Goal: Task Accomplishment & Management: Use online tool/utility

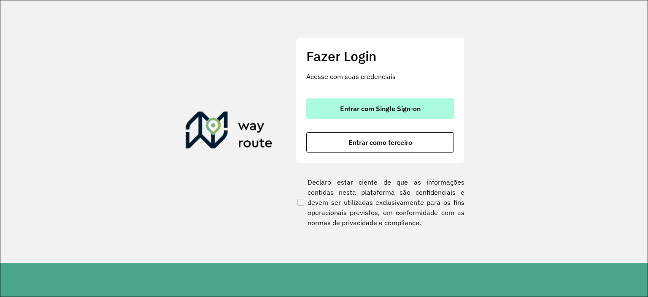
click at [338, 112] on button "Entrar com Single Sign-on" at bounding box center [380, 108] width 148 height 20
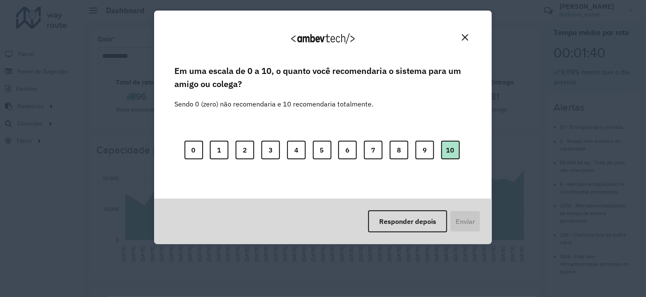
click at [454, 151] on button "10" at bounding box center [450, 150] width 19 height 19
click at [465, 222] on button "Enviar" at bounding box center [464, 221] width 31 height 22
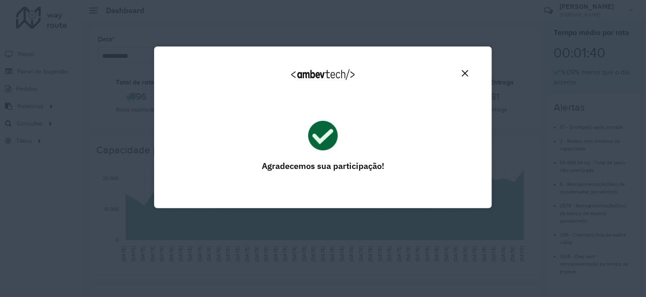
click at [466, 73] on img "Close" at bounding box center [465, 73] width 6 height 6
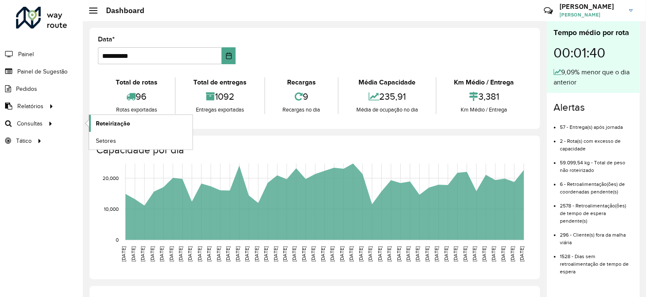
click at [117, 124] on span "Roteirização" at bounding box center [113, 123] width 34 height 9
click at [100, 121] on span "Roteirização" at bounding box center [113, 123] width 34 height 9
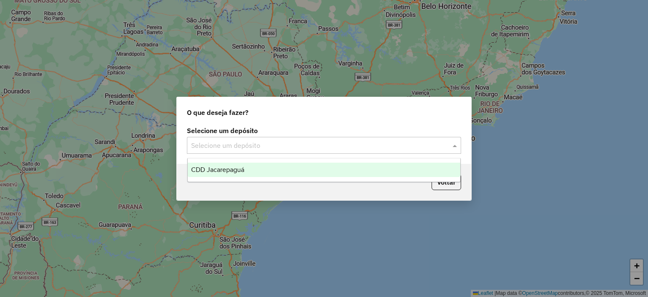
click at [459, 147] on span at bounding box center [456, 145] width 11 height 10
click at [270, 167] on div "CDD Jacarepaguá" at bounding box center [324, 169] width 273 height 14
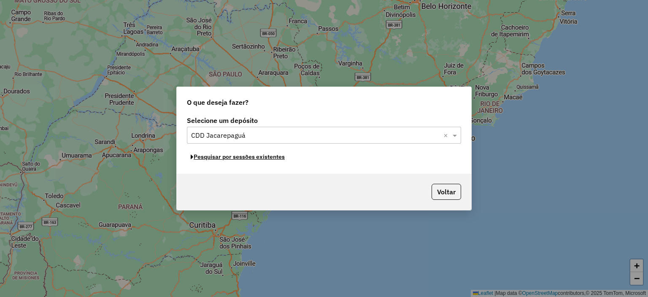
click at [277, 158] on button "Pesquisar por sessões existentes" at bounding box center [238, 156] width 102 height 13
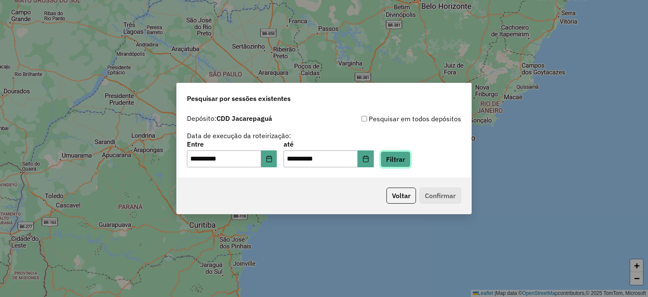
click at [404, 159] on button "Filtrar" at bounding box center [396, 159] width 30 height 16
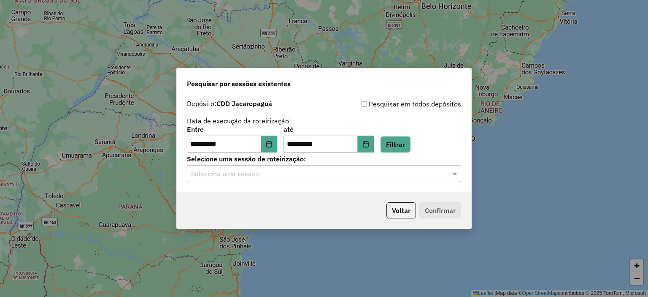
click at [456, 179] on div "Selecione uma sessão" at bounding box center [324, 173] width 274 height 17
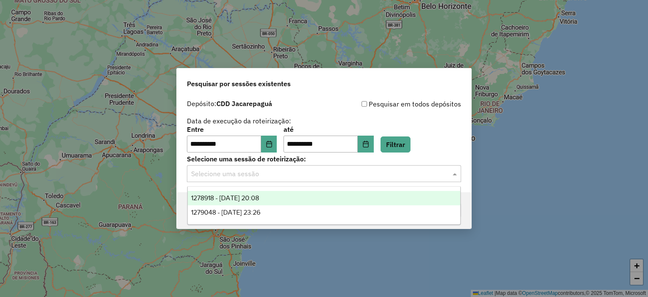
click at [301, 195] on div "1278918 - 19/09/2025 20:08" at bounding box center [324, 198] width 273 height 14
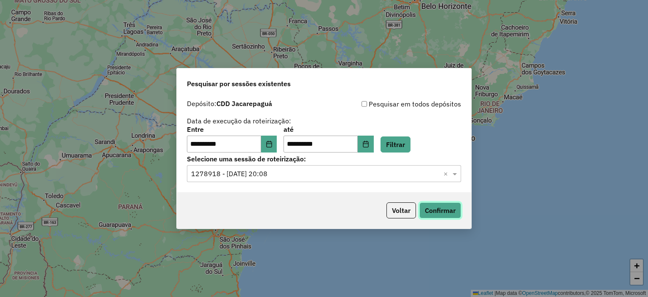
click at [434, 207] on button "Confirmar" at bounding box center [440, 210] width 42 height 16
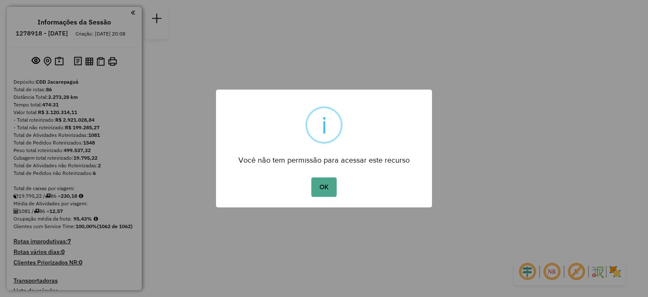
click at [311, 177] on button "OK" at bounding box center [323, 186] width 25 height 19
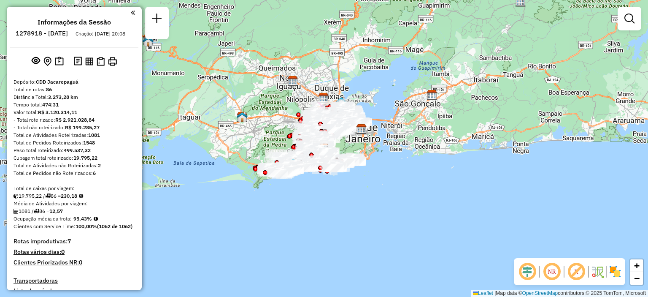
click at [391, 167] on div "Janela de atendimento Grade de atendimento Capacidade Transportadoras Veículos …" at bounding box center [324, 148] width 648 height 297
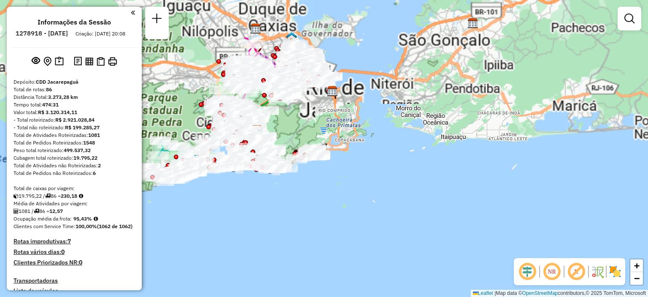
click at [391, 167] on div "Janela de atendimento Grade de atendimento Capacidade Transportadoras Veículos …" at bounding box center [324, 148] width 648 height 297
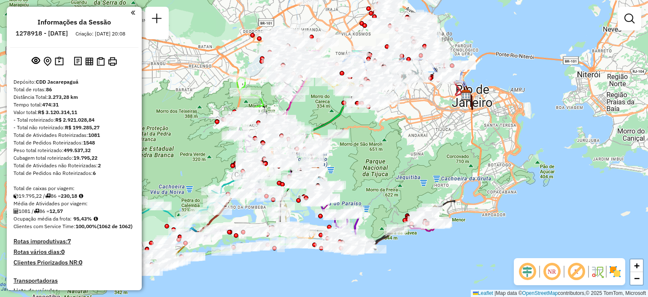
drag, startPoint x: 248, startPoint y: 99, endPoint x: 442, endPoint y: 179, distance: 209.8
click at [442, 179] on div "Janela de atendimento Grade de atendimento Capacidade Transportadoras Veículos …" at bounding box center [324, 148] width 648 height 297
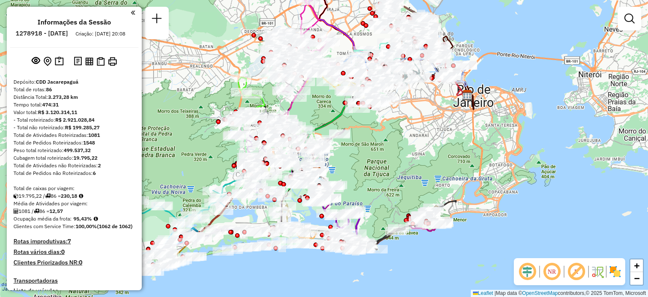
click at [339, 168] on div "Janela de atendimento Grade de atendimento Capacidade Transportadoras Veículos …" at bounding box center [324, 148] width 648 height 297
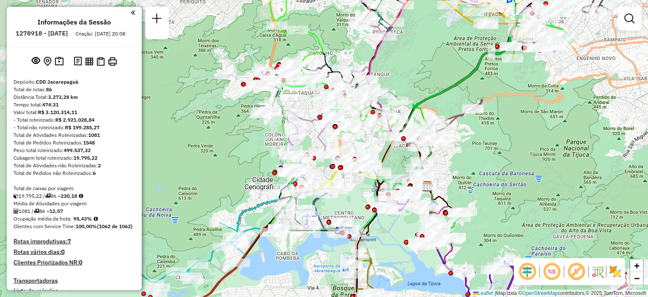
drag, startPoint x: 218, startPoint y: 173, endPoint x: 351, endPoint y: 183, distance: 133.2
click at [351, 183] on div "Janela de atendimento Grade de atendimento Capacidade Transportadoras Veículos …" at bounding box center [324, 148] width 648 height 297
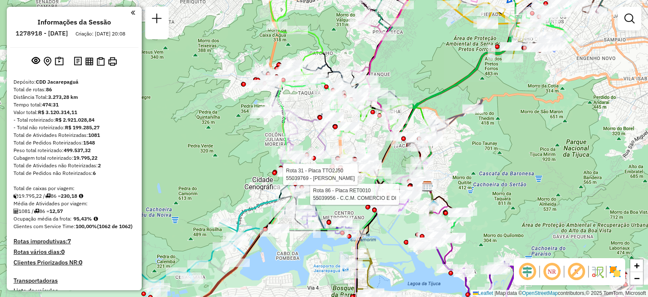
click at [302, 46] on div "Rota 86 - Placa RET0010 55039956 - C.C.M. COMERCIO E DI Rota 31 - Placa TTO2J50…" at bounding box center [324, 148] width 648 height 297
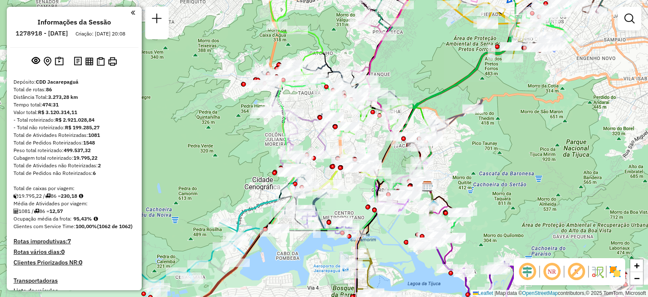
click at [302, 46] on div "Janela de atendimento Grade de atendimento Capacidade Transportadoras Veículos …" at bounding box center [324, 148] width 648 height 297
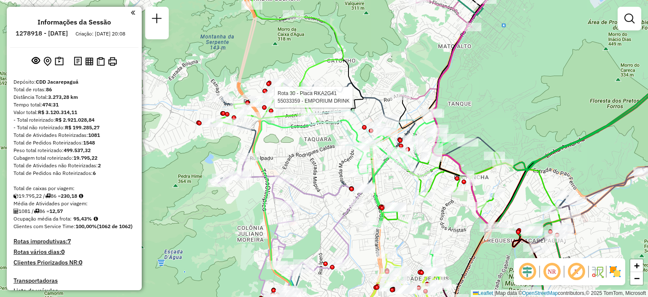
select select "**********"
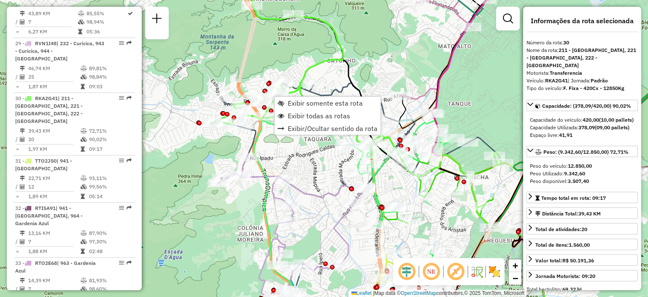
scroll to position [1851, 0]
click at [300, 103] on span "Exibir somente esta rota" at bounding box center [325, 103] width 75 height 7
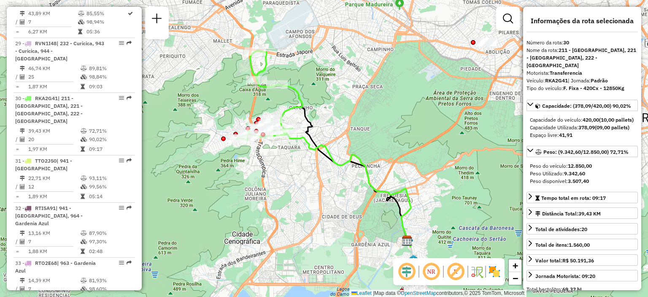
click at [297, 110] on icon at bounding box center [269, 95] width 65 height 89
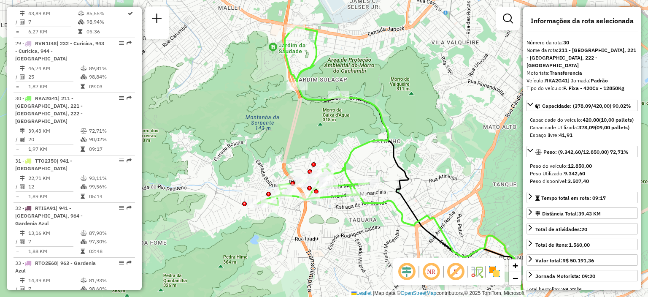
drag, startPoint x: 250, startPoint y: 104, endPoint x: 331, endPoint y: 140, distance: 88.8
click at [331, 140] on div "Janela de atendimento Grade de atendimento Capacidade Transportadoras Veículos …" at bounding box center [324, 148] width 648 height 297
click at [436, 130] on div "Janela de atendimento Grade de atendimento Capacidade Transportadoras Veículos …" at bounding box center [324, 148] width 648 height 297
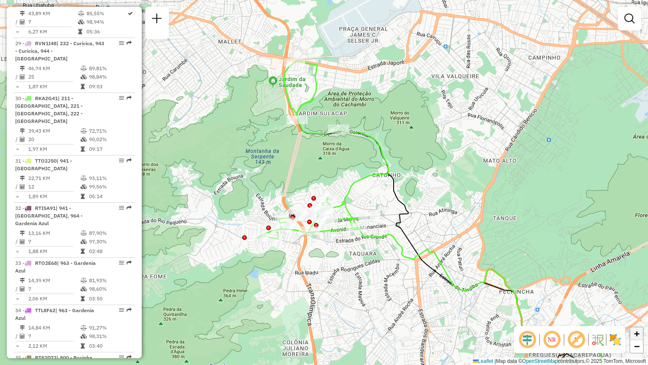
click at [637, 296] on span "+" at bounding box center [636, 333] width 5 height 11
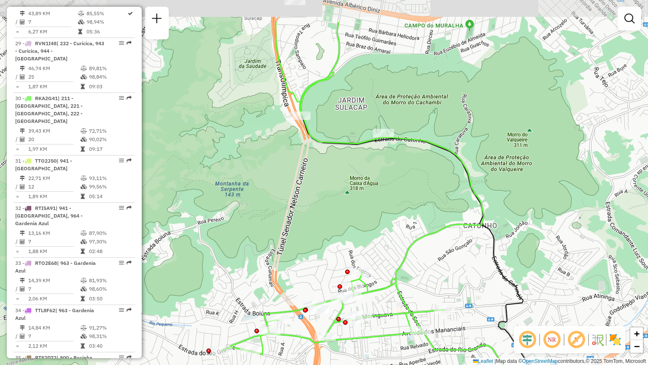
drag, startPoint x: 488, startPoint y: 184, endPoint x: 518, endPoint y: 242, distance: 66.1
click at [518, 242] on div "Janela de atendimento Grade de atendimento Capacidade Transportadoras Veículos …" at bounding box center [324, 182] width 648 height 365
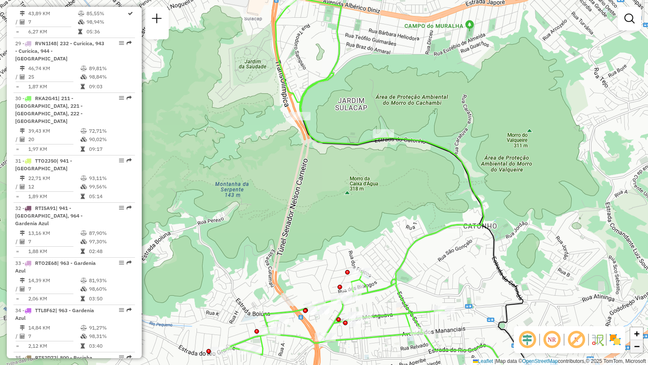
click at [638, 296] on span "−" at bounding box center [636, 346] width 5 height 11
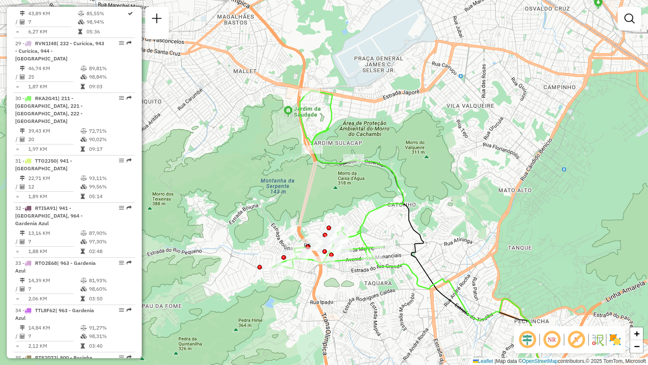
click at [615, 296] on img at bounding box center [615, 340] width 14 height 14
